Goal: Task Accomplishment & Management: Manage account settings

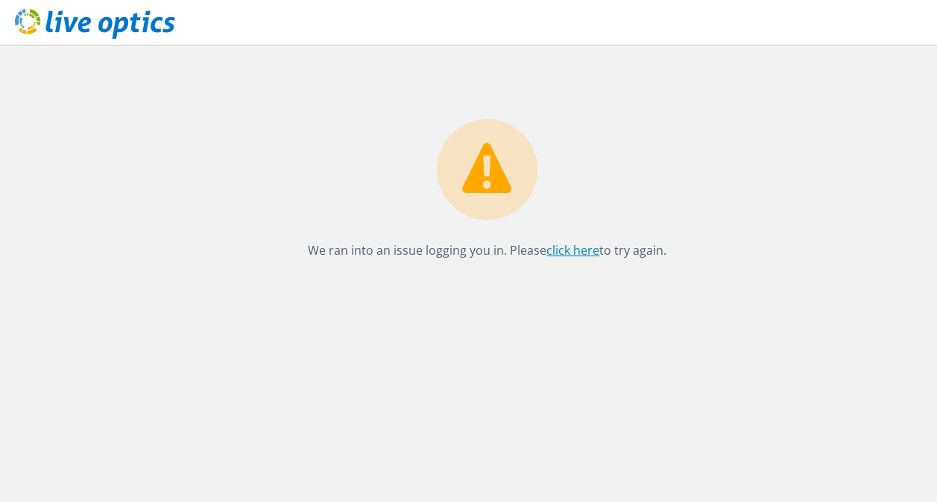
click at [559, 253] on link "click here" at bounding box center [572, 250] width 53 height 16
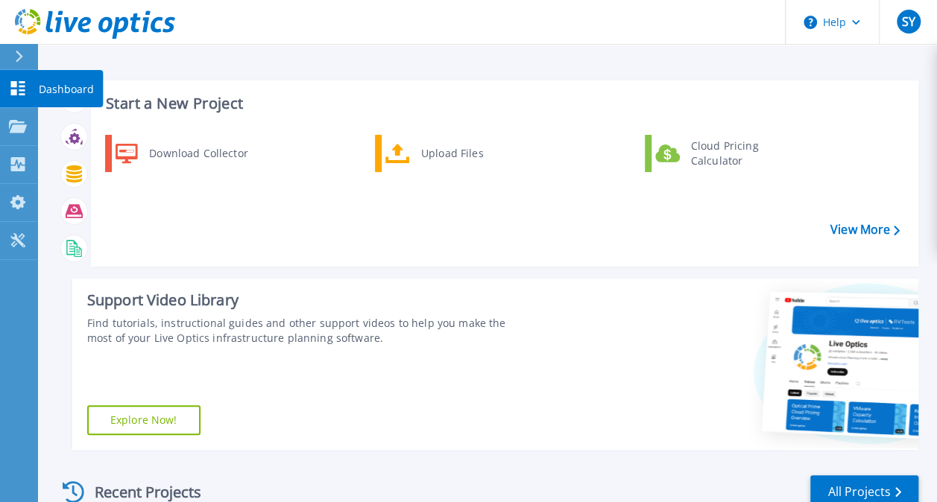
click at [37, 91] on div "Dashboard" at bounding box center [70, 88] width 66 height 37
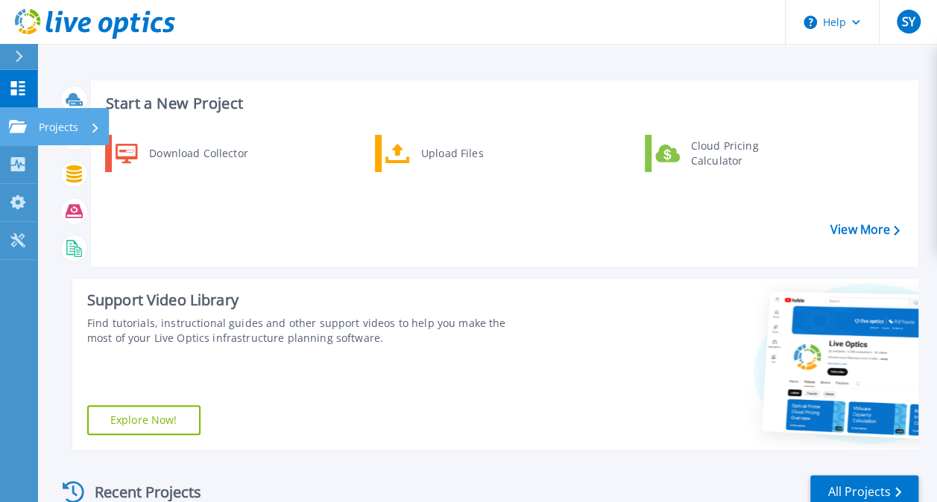
click at [95, 124] on icon at bounding box center [95, 128] width 6 height 10
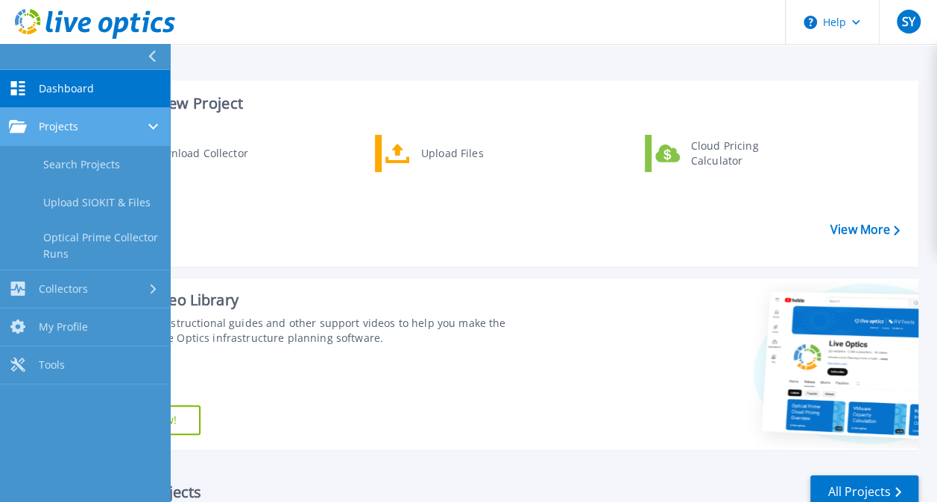
click at [79, 130] on div "Projects" at bounding box center [85, 126] width 152 height 13
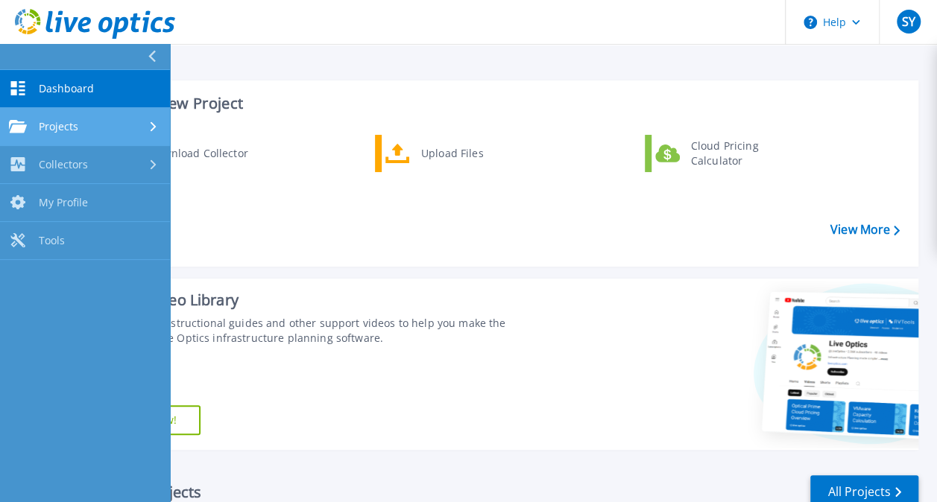
click at [79, 130] on div "Projects" at bounding box center [85, 126] width 152 height 13
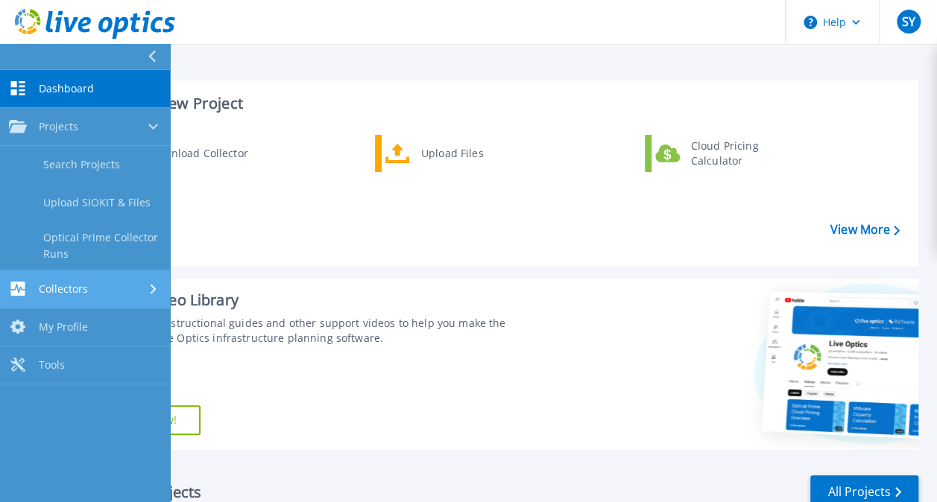
click at [138, 282] on div "Collectors" at bounding box center [85, 289] width 152 height 14
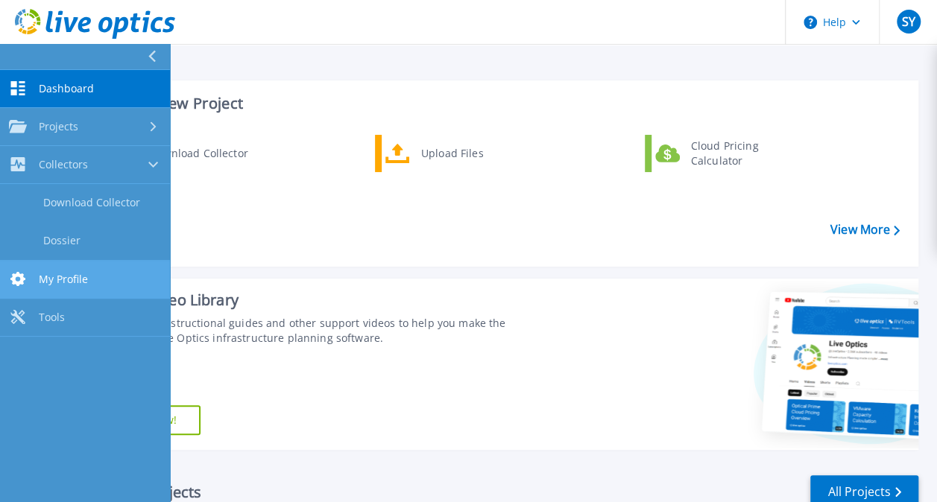
click at [135, 286] on link "My Profile My Profile" at bounding box center [85, 280] width 170 height 38
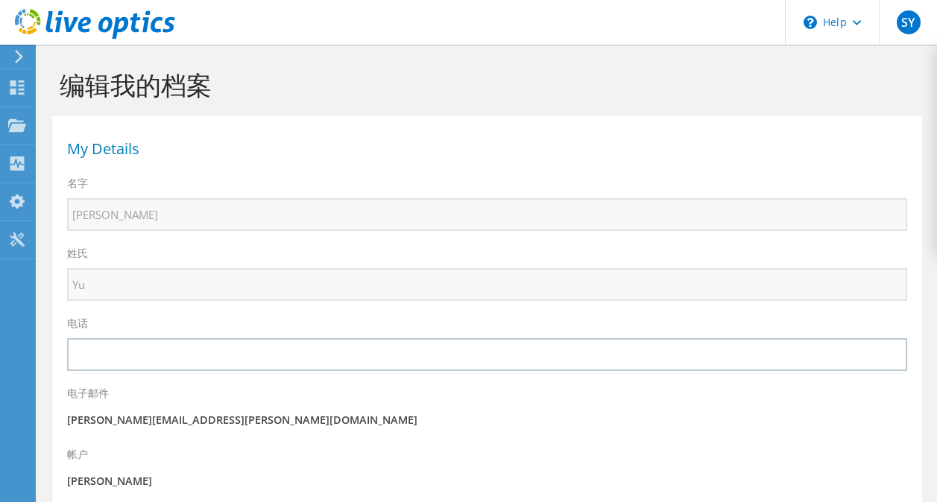
select select "47"
click at [70, 86] on div "仪表板" at bounding box center [58, 87] width 46 height 37
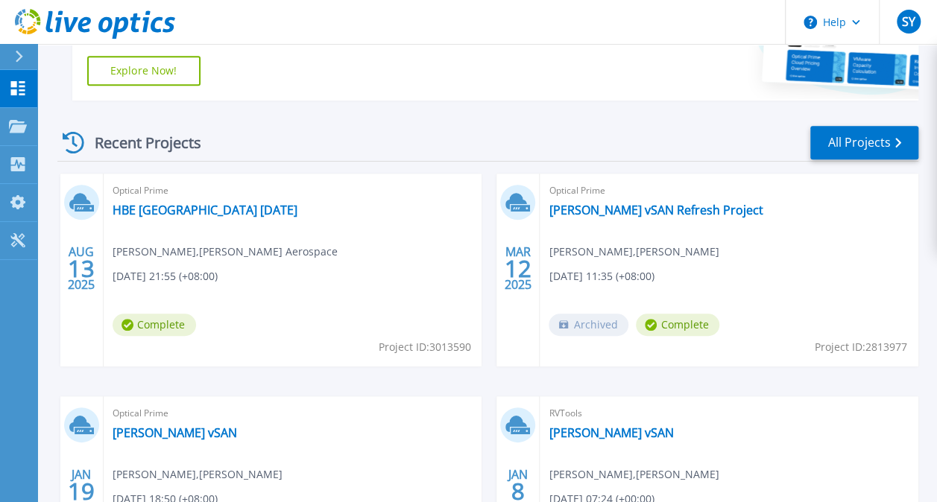
scroll to position [373, 0]
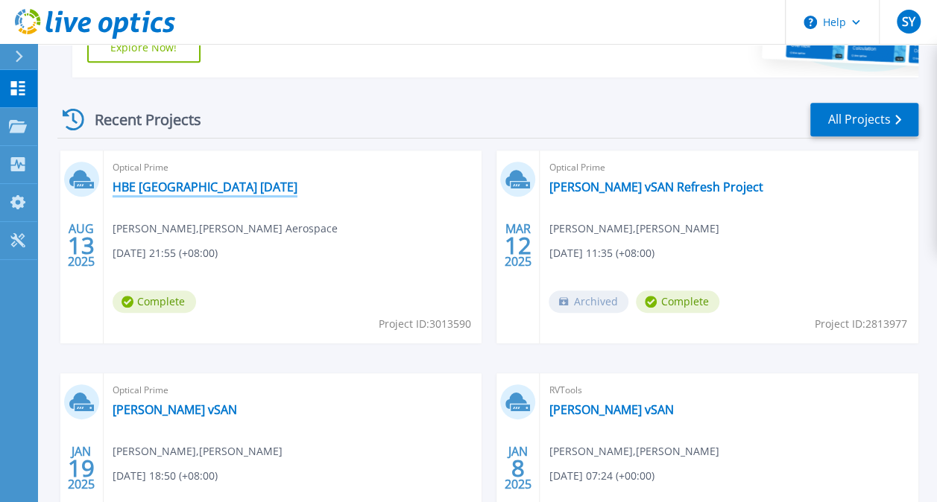
click at [201, 192] on link "HBE Japan August 2025" at bounding box center [205, 187] width 185 height 15
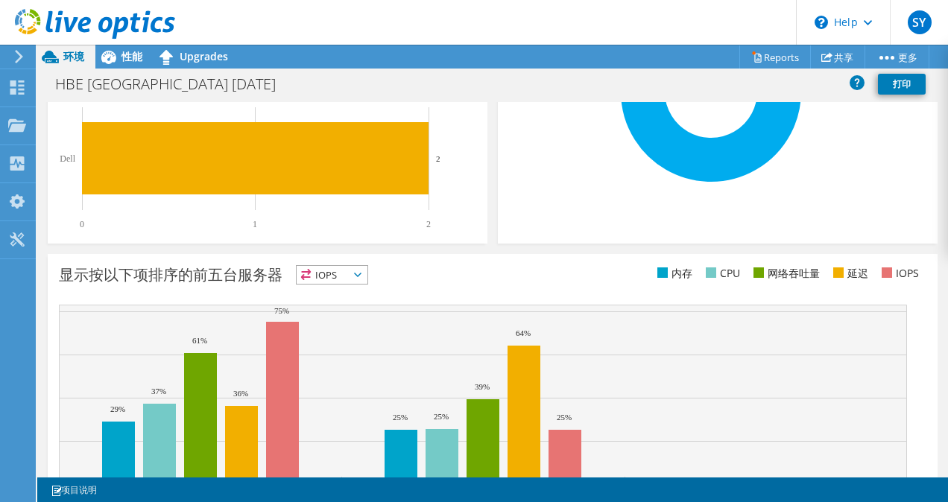
scroll to position [532, 0]
